Goal: Transaction & Acquisition: Book appointment/travel/reservation

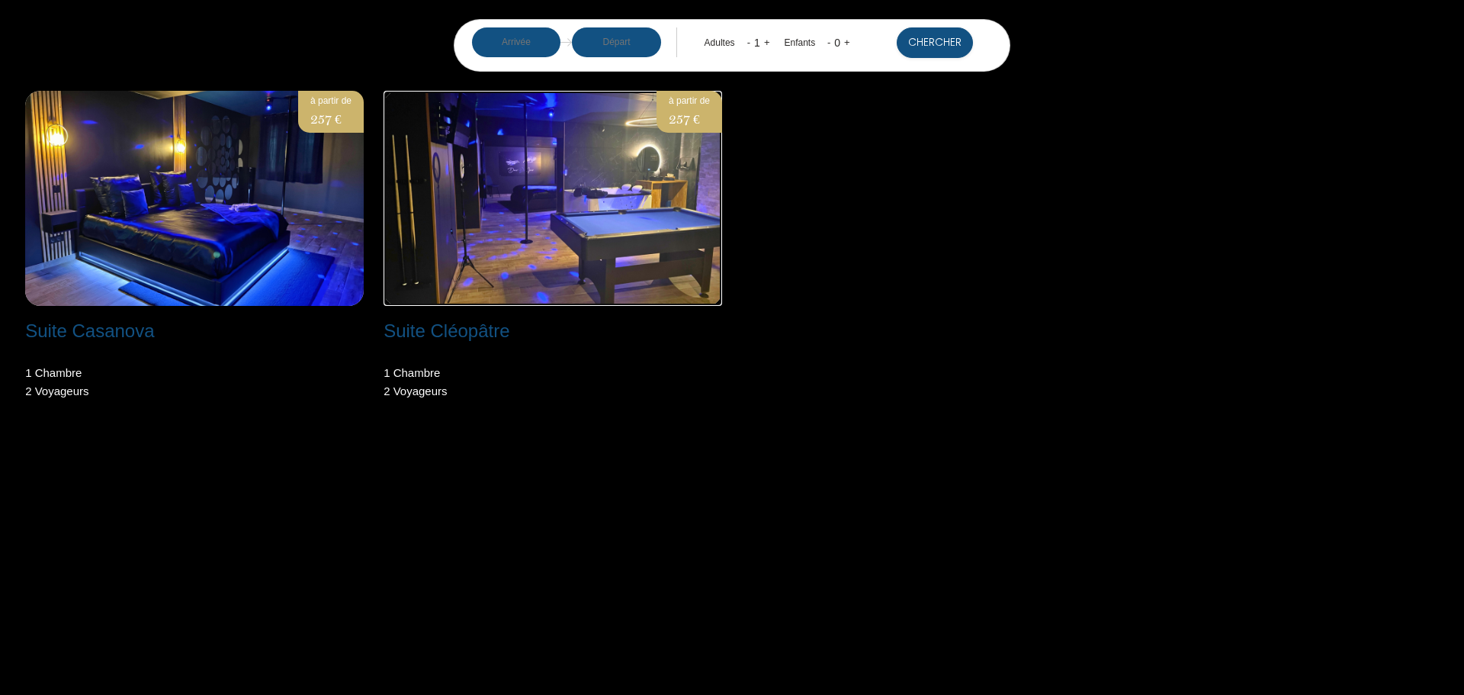
click at [485, 254] on img at bounding box center [552, 198] width 338 height 215
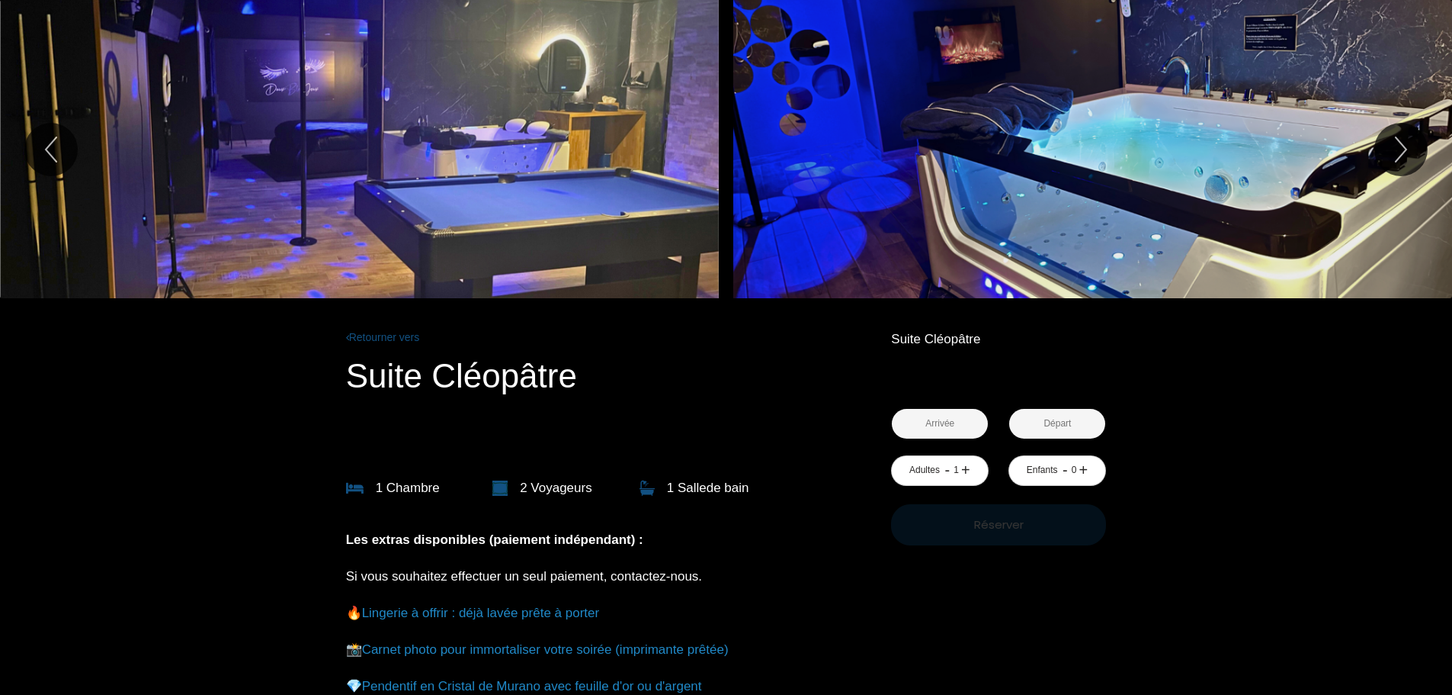
click at [576, 252] on div "Slideshow" at bounding box center [359, 149] width 719 height 298
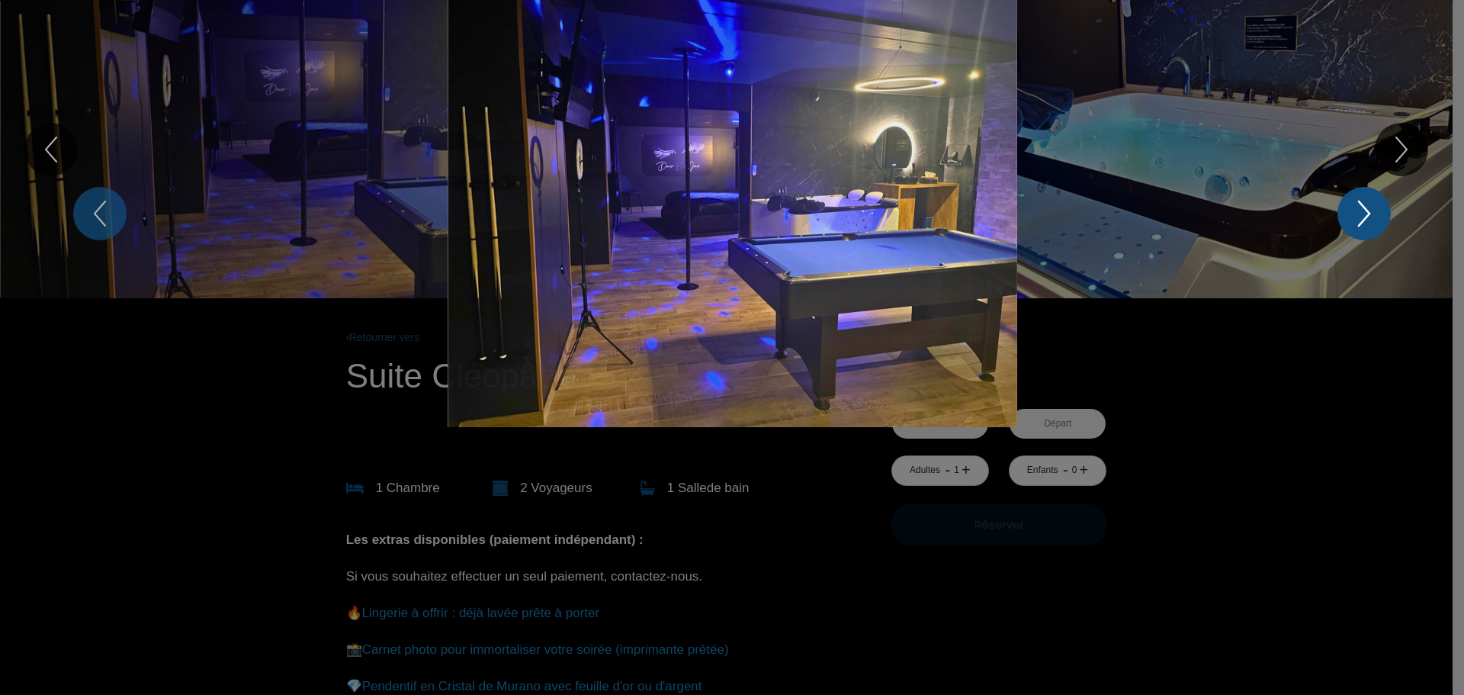
click at [1354, 210] on icon "Next" at bounding box center [1364, 214] width 32 height 46
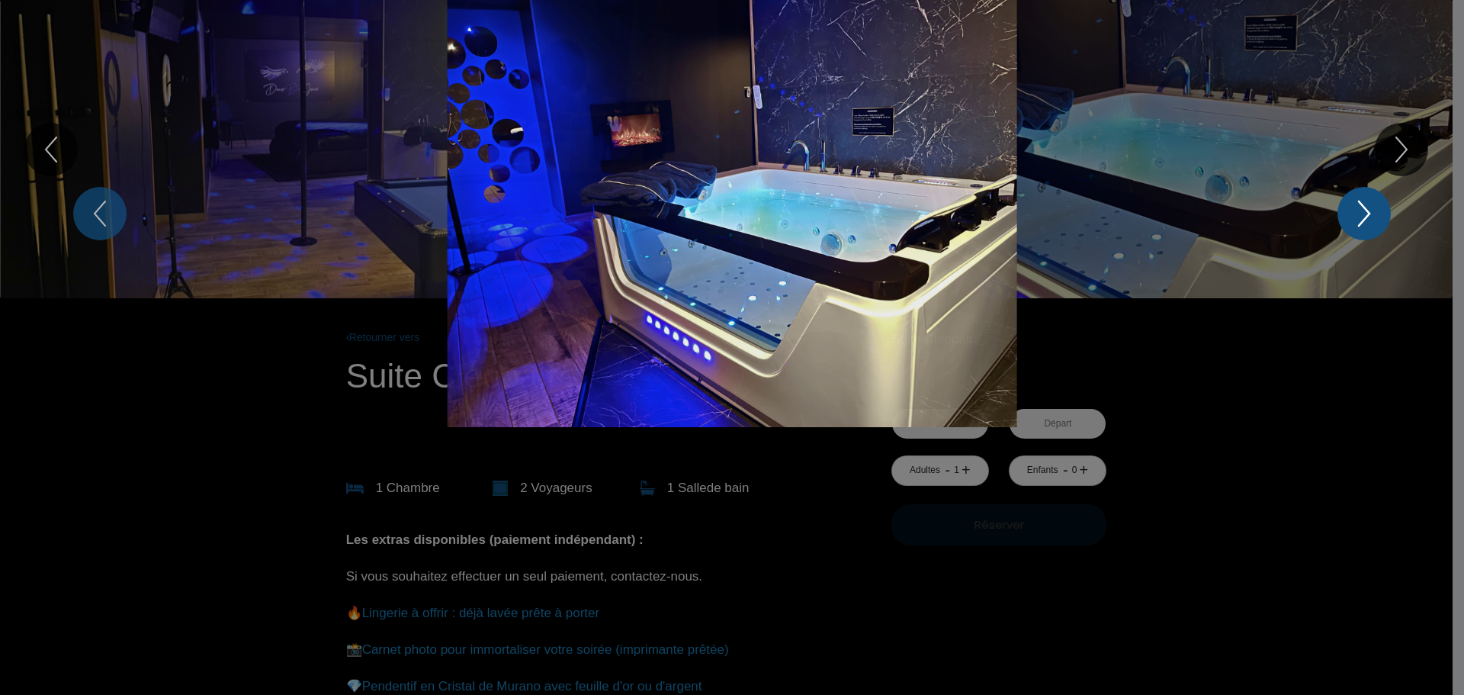
click at [1354, 210] on icon "Next" at bounding box center [1364, 214] width 32 height 46
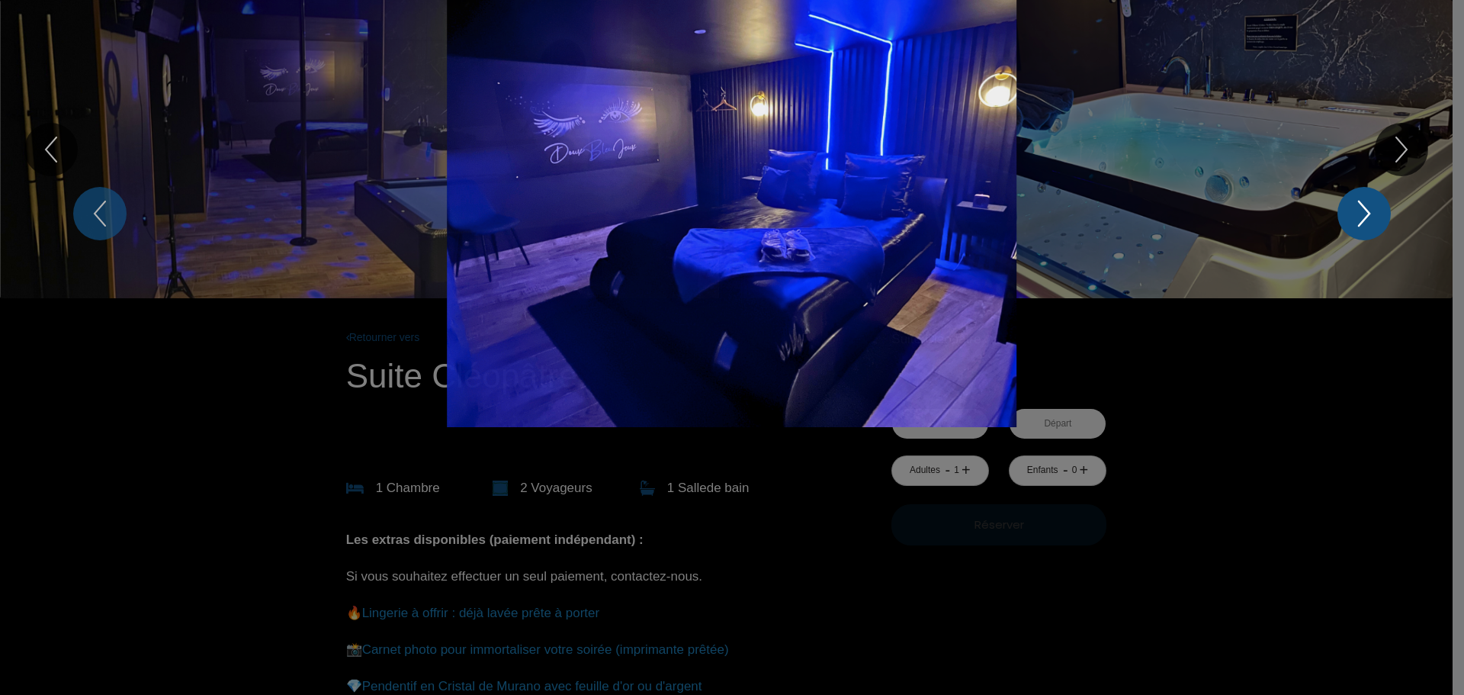
click at [1354, 210] on icon "Next" at bounding box center [1364, 214] width 32 height 46
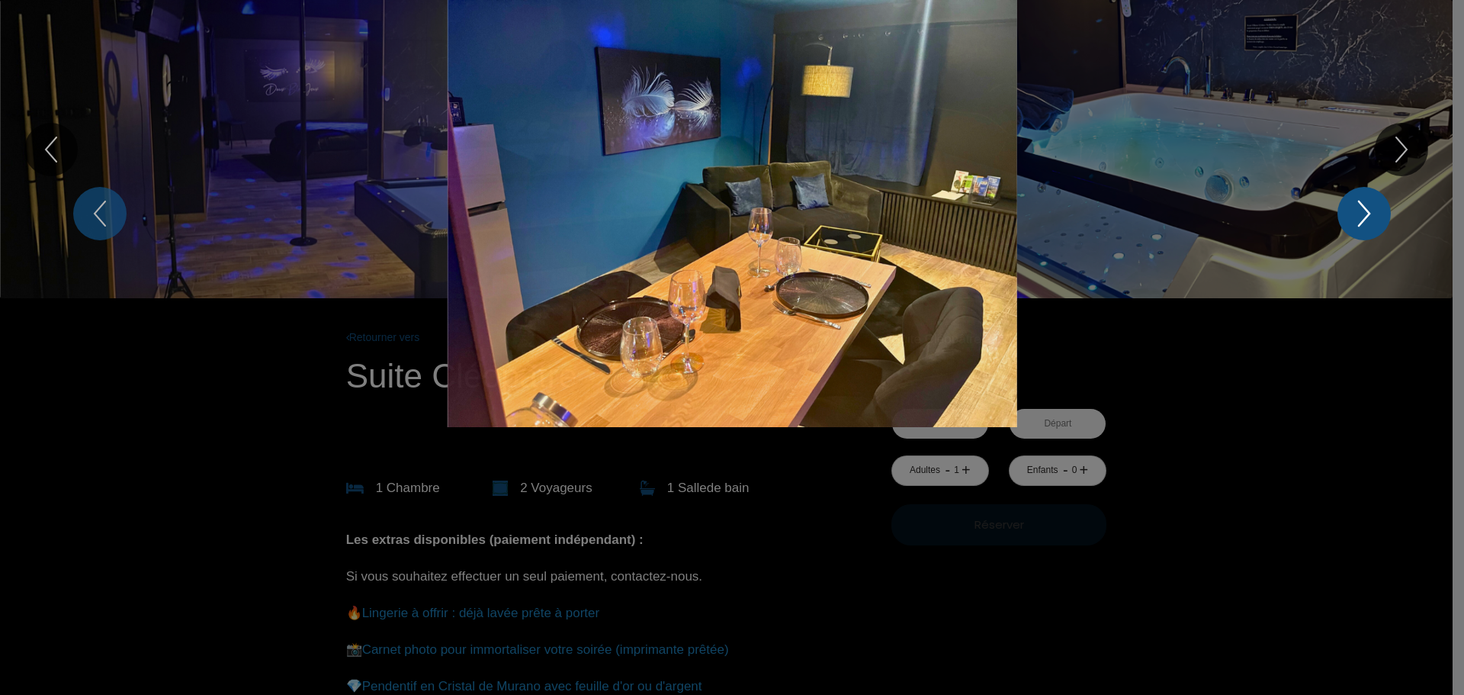
click at [1354, 210] on icon "Next" at bounding box center [1364, 214] width 32 height 46
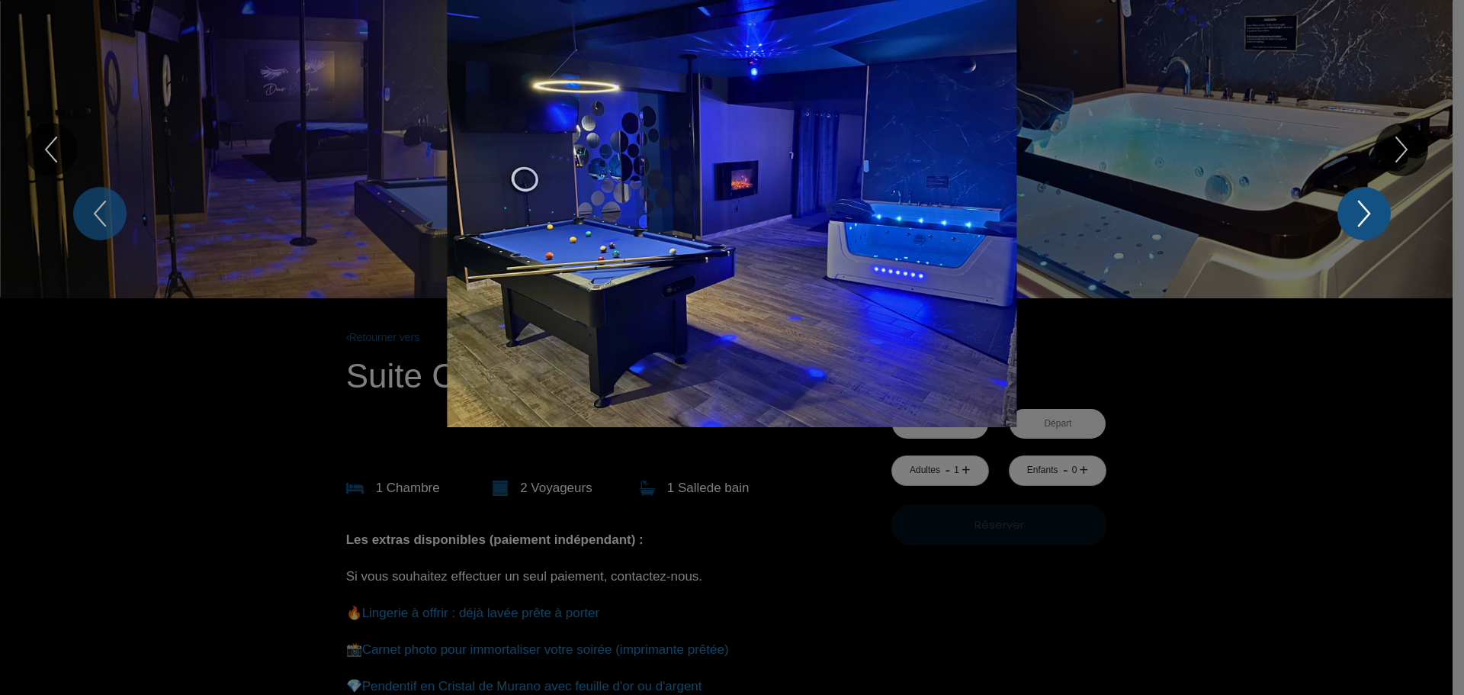
click at [1354, 210] on icon "Next" at bounding box center [1364, 214] width 32 height 46
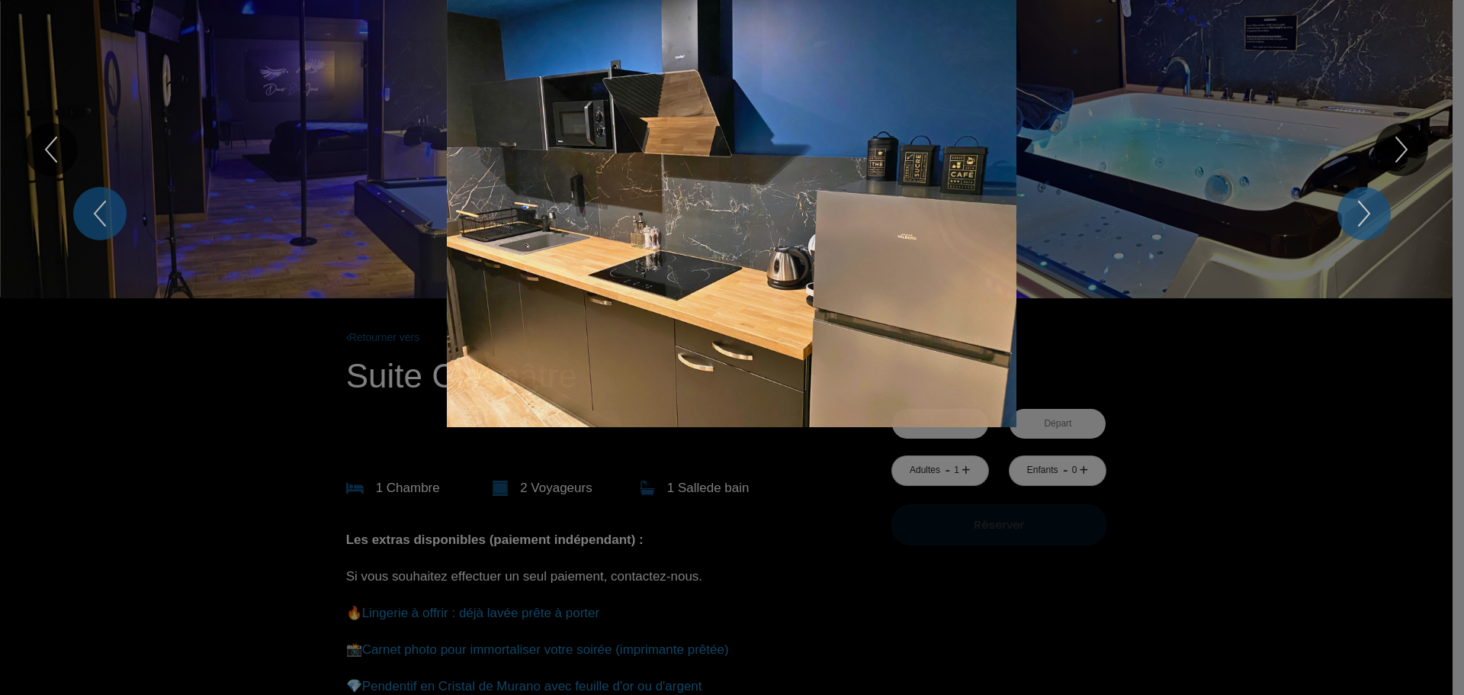
click at [1269, 425] on div "Slideshow" at bounding box center [732, 213] width 1098 height 427
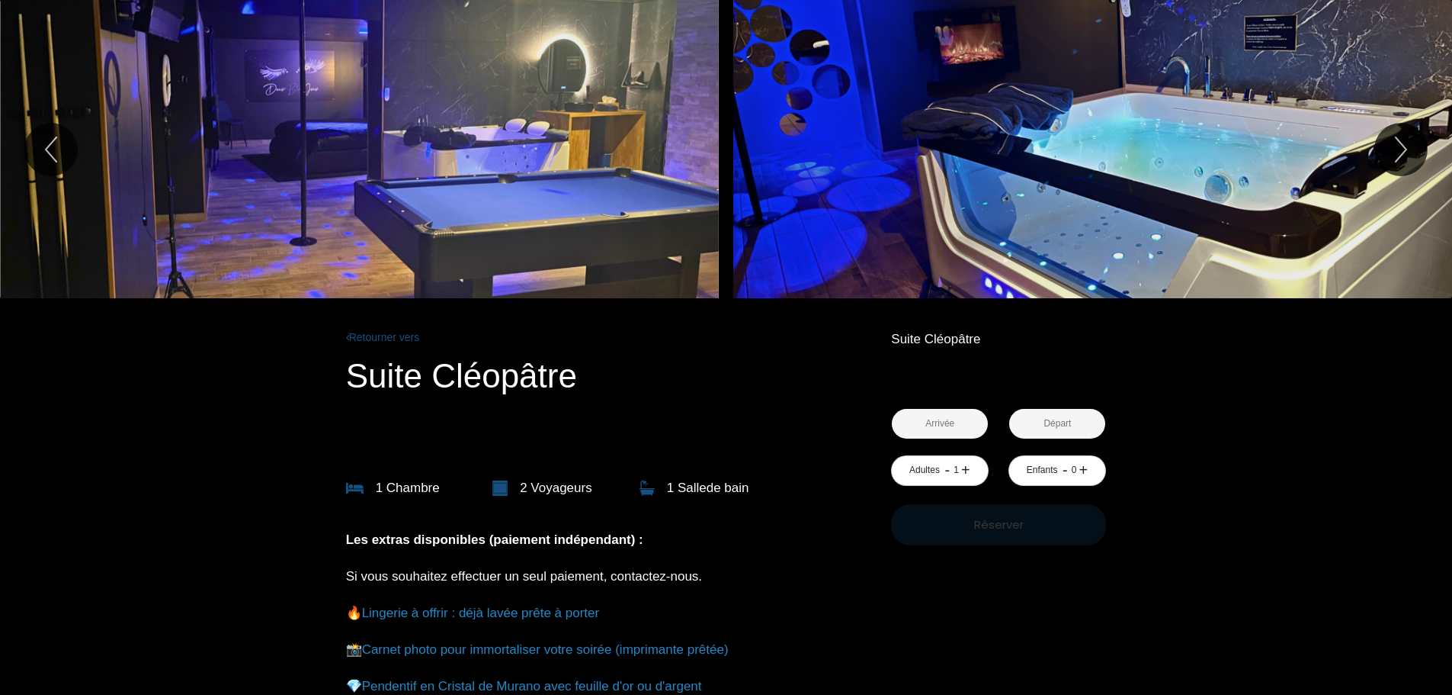
click at [964, 416] on input "text" at bounding box center [940, 424] width 96 height 30
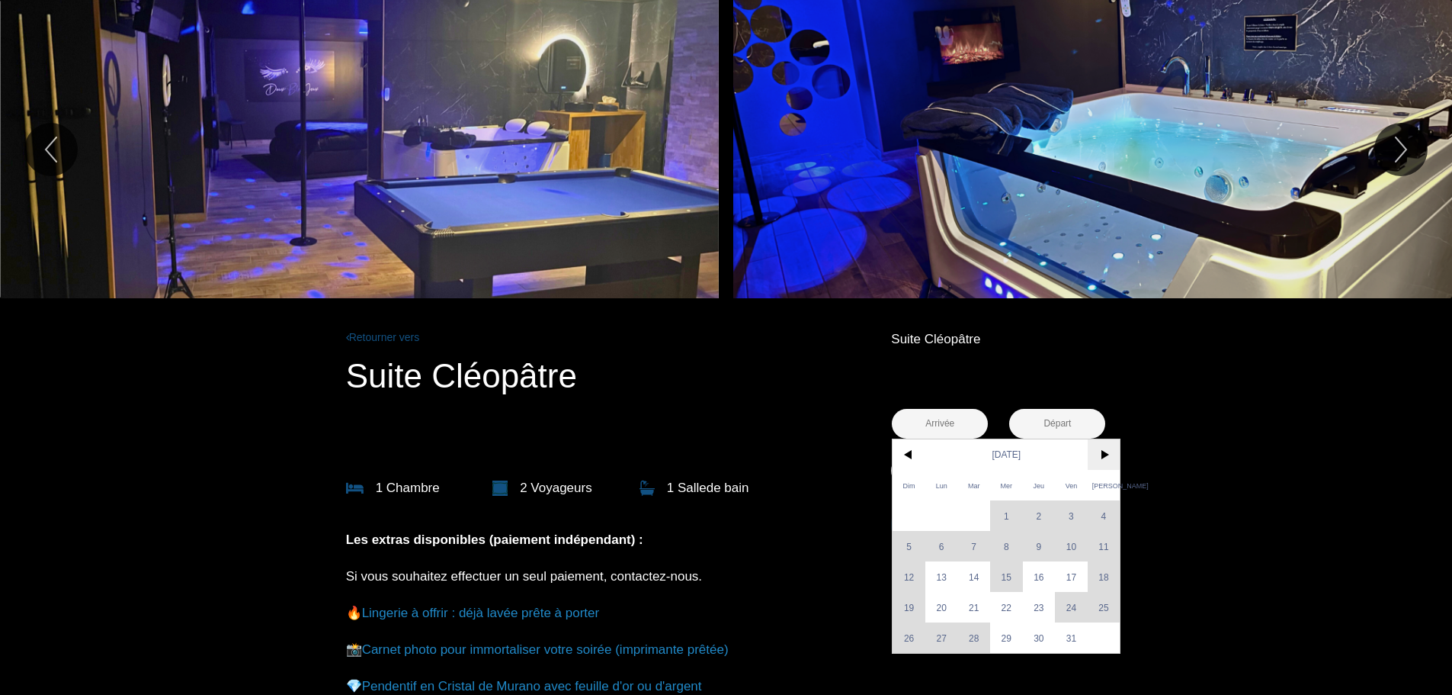
drag, startPoint x: 1115, startPoint y: 453, endPoint x: 1102, endPoint y: 458, distance: 14.0
click at [1114, 453] on span ">" at bounding box center [1104, 454] width 33 height 30
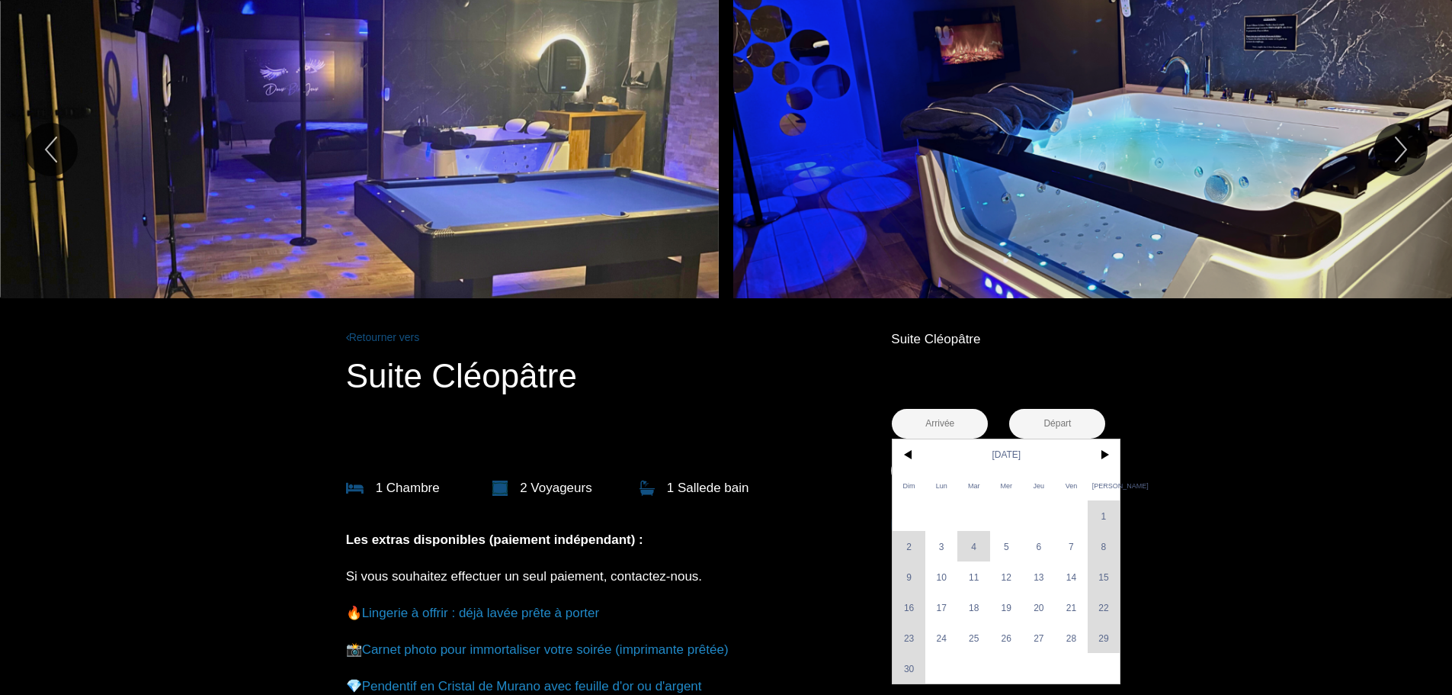
click at [1104, 608] on div "Dim Lun Mar Mer Jeu Ven Sam 1 2 3 4 5 6 7 8 9 10 11 12 13 14 15 16 17 18 19 20 …" at bounding box center [1006, 561] width 227 height 244
